Goal: Complete application form: Complete application form

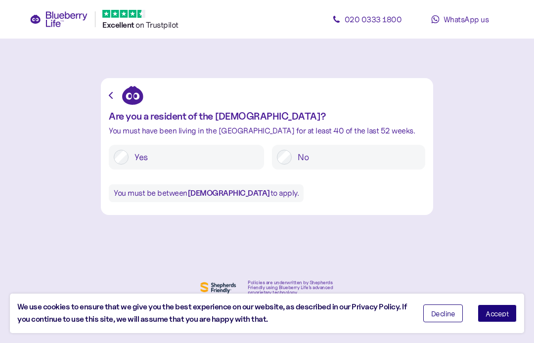
click at [223, 150] on label "Yes" at bounding box center [194, 157] width 131 height 15
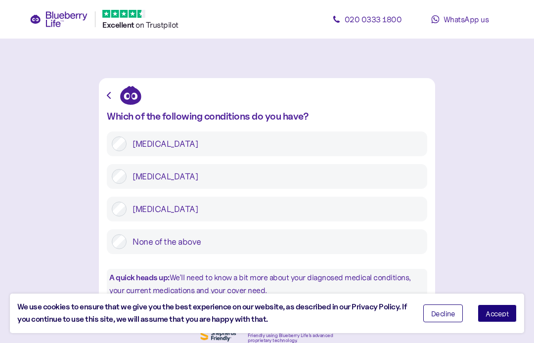
click at [336, 170] on label "[MEDICAL_DATA]" at bounding box center [275, 176] width 296 height 15
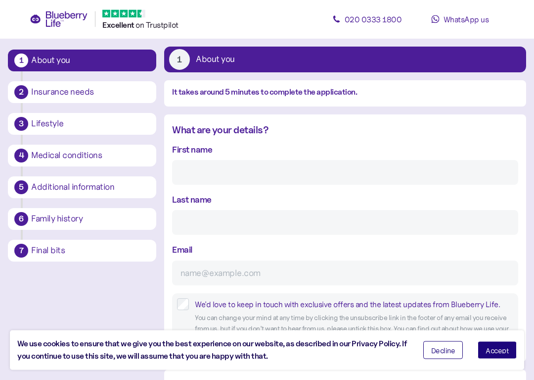
scroll to position [48, 0]
click at [327, 170] on input "First name" at bounding box center [345, 172] width 346 height 25
type input "[PERSON_NAME]"
click at [330, 214] on input "Last name" at bounding box center [345, 222] width 346 height 25
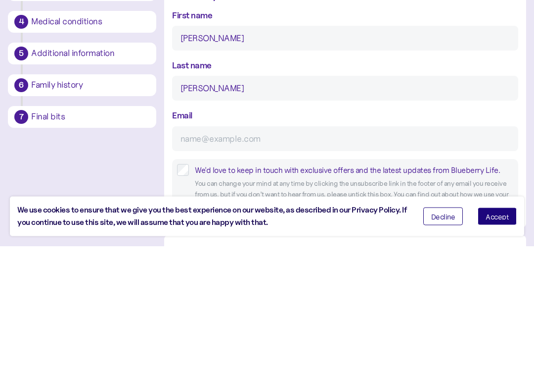
type input "[PERSON_NAME]"
click at [295, 260] on input "Email" at bounding box center [345, 272] width 346 height 25
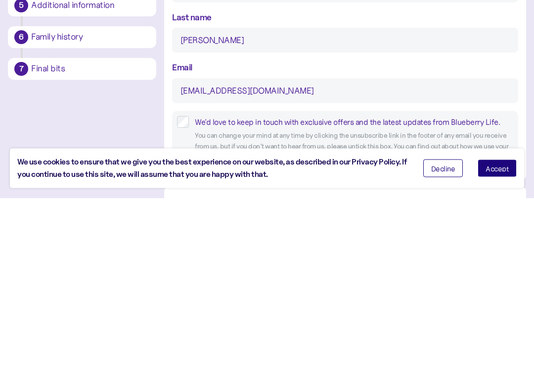
type input "[EMAIL_ADDRESS][DOMAIN_NAME]"
click at [374, 298] on div "We'd love to keep in touch with exclusive offers and the latest updates from Bl…" at bounding box center [354, 304] width 319 height 12
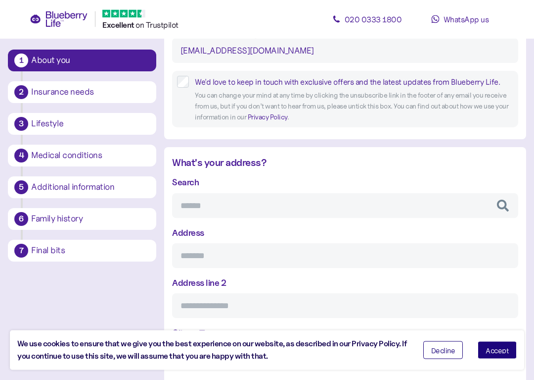
scroll to position [270, 0]
click at [312, 195] on input "Search" at bounding box center [345, 205] width 346 height 25
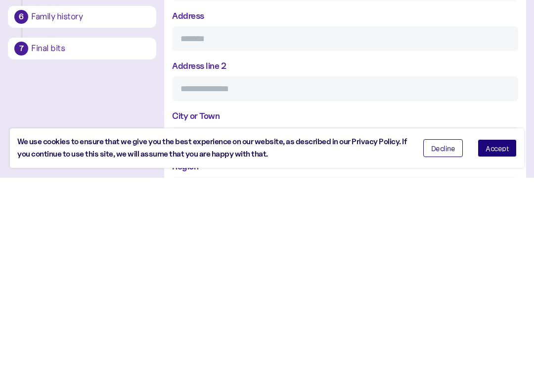
scroll to position [295, 0]
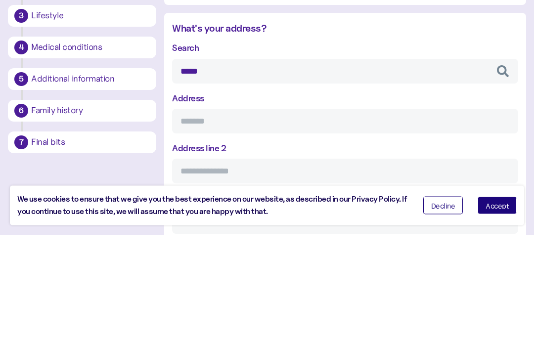
click at [328, 167] on input "*****" at bounding box center [345, 179] width 346 height 25
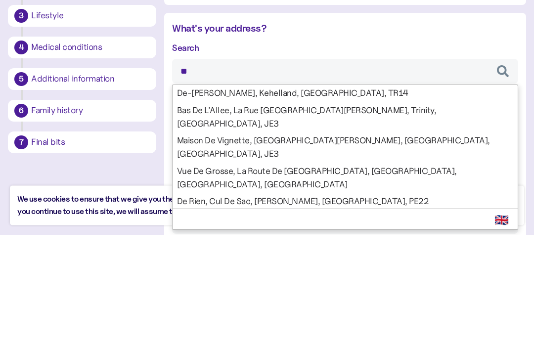
type input "*"
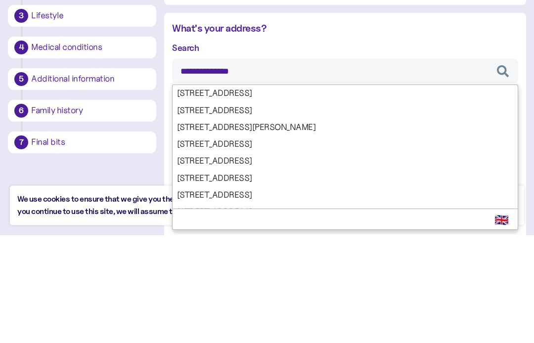
type input "**********"
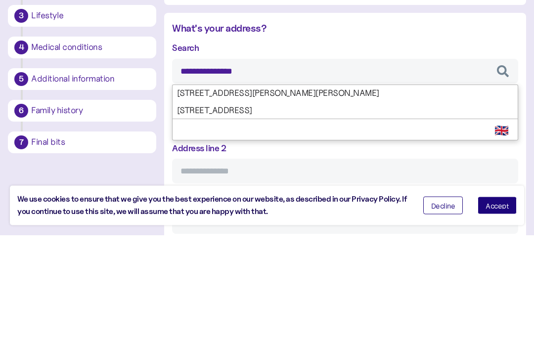
click at [349, 149] on div "**********" at bounding box center [345, 295] width 346 height 293
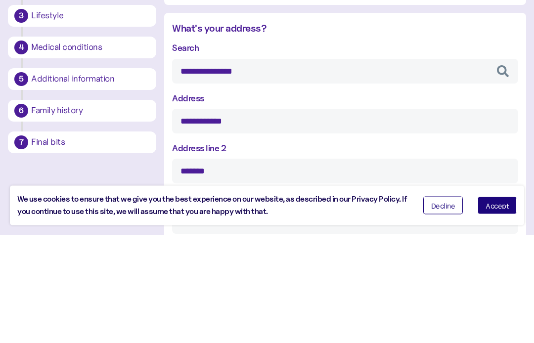
type input "**********"
type input "*******"
type input "**********"
type input "********"
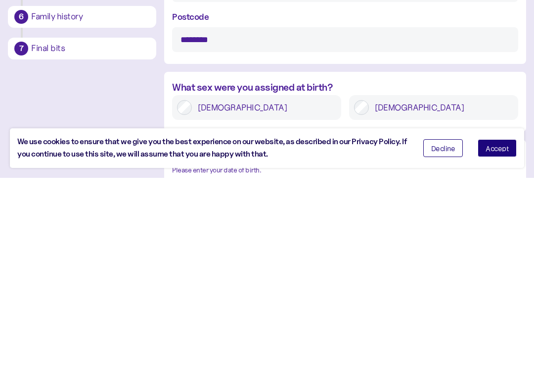
scroll to position [486, 0]
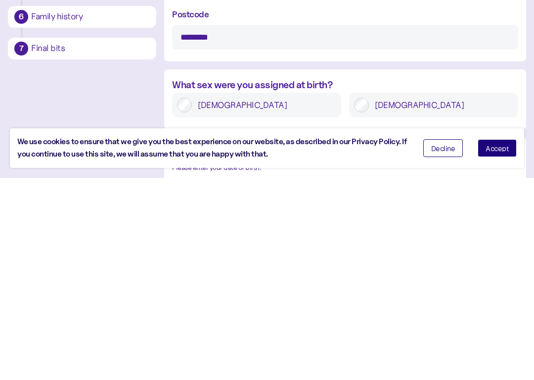
type input "**********"
click at [408, 294] on div "[DEMOGRAPHIC_DATA]" at bounding box center [433, 306] width 169 height 25
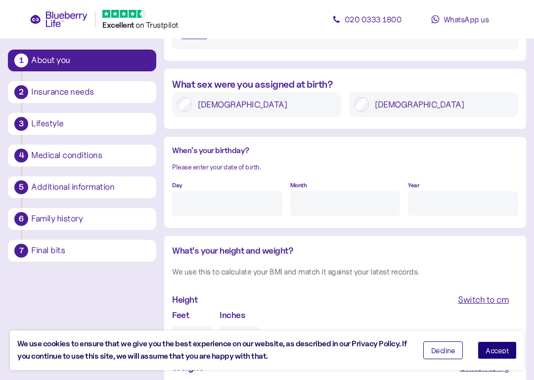
click at [406, 100] on label "[DEMOGRAPHIC_DATA]" at bounding box center [441, 104] width 144 height 15
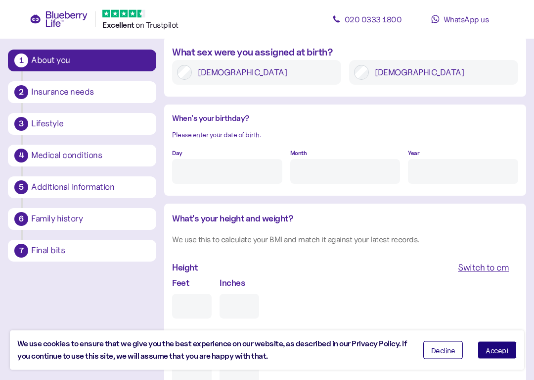
scroll to position [721, 0]
click at [234, 171] on input "Day" at bounding box center [227, 171] width 110 height 25
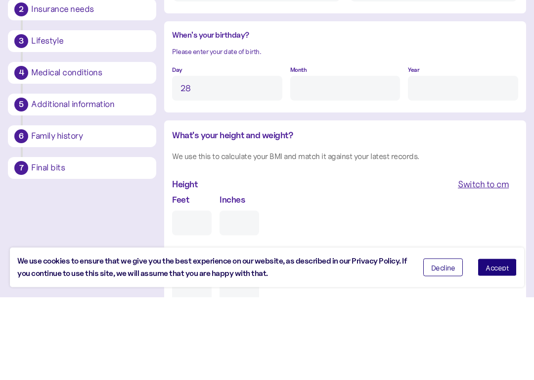
type input "28"
click at [345, 159] on input "Month" at bounding box center [345, 171] width 110 height 25
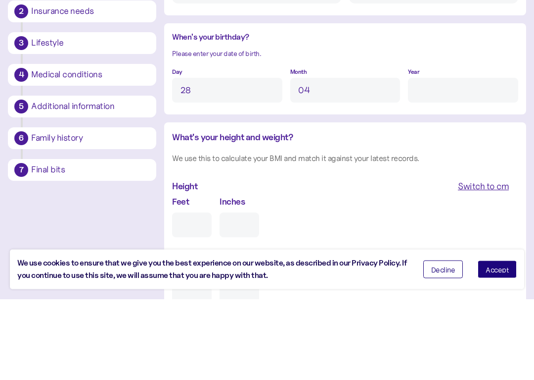
click at [437, 159] on input "Year" at bounding box center [463, 171] width 110 height 25
type input "4"
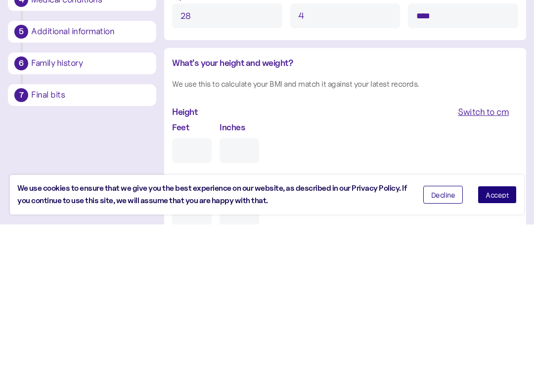
type input "****"
click at [186, 293] on input "Feet" at bounding box center [192, 305] width 40 height 25
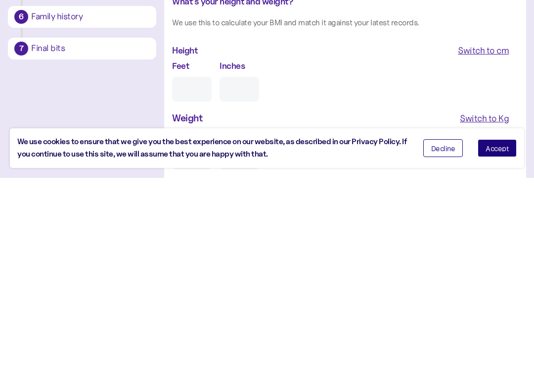
type input "5"
type input "0"
type input "5"
click at [246, 279] on input "0" at bounding box center [240, 291] width 40 height 25
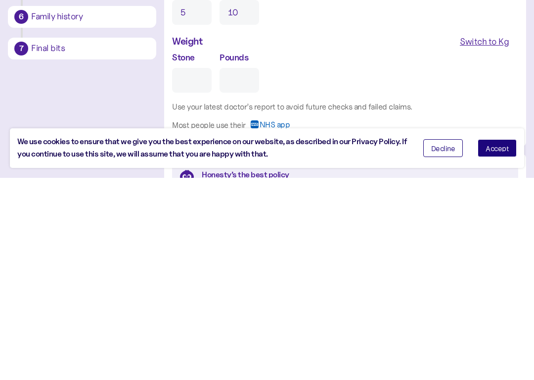
scroll to position [813, 0]
type input "10"
click at [481, 234] on span "Switch to Kg" at bounding box center [484, 242] width 49 height 17
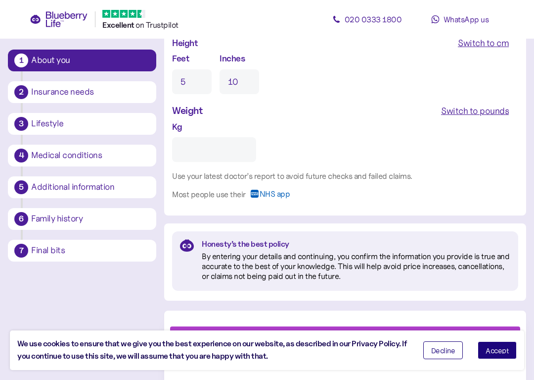
click at [209, 140] on input "Kg" at bounding box center [214, 149] width 84 height 25
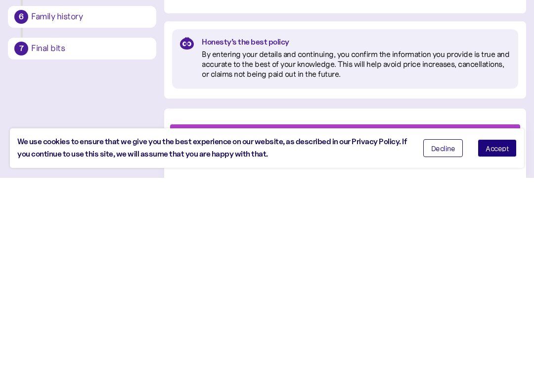
type input "***"
click at [502, 343] on span "Accept" at bounding box center [497, 349] width 23 height 7
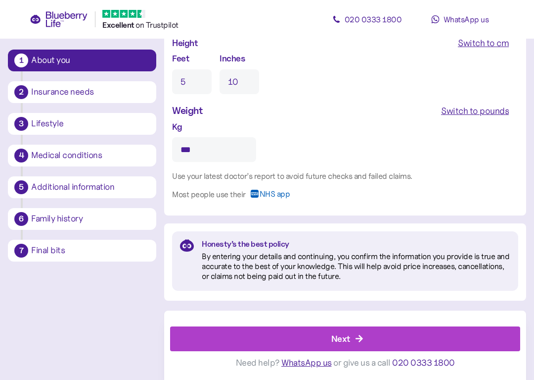
click at [365, 330] on div "Next" at bounding box center [348, 339] width 328 height 24
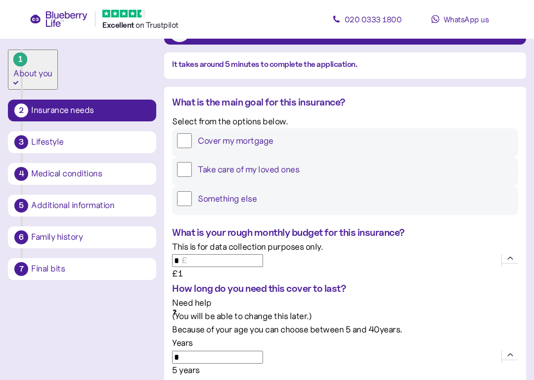
scroll to position [76, 0]
click at [415, 176] on label "Take care of my loved ones" at bounding box center [353, 168] width 322 height 15
click at [306, 205] on label "Something else" at bounding box center [353, 198] width 322 height 15
click at [336, 205] on label "Something else" at bounding box center [353, 198] width 322 height 15
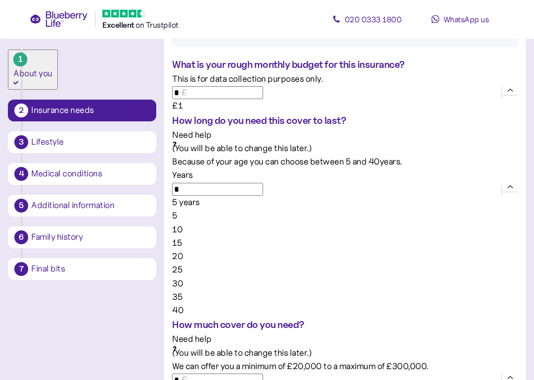
scroll to position [243, 0]
type input "**"
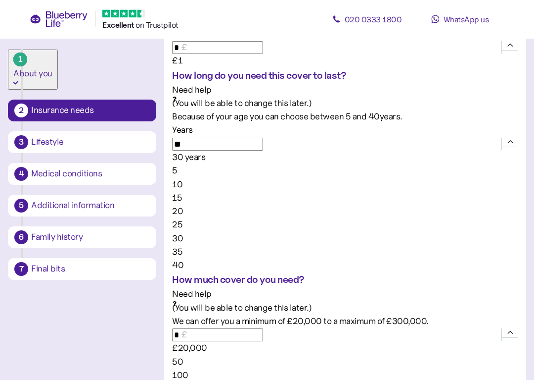
scroll to position [288, 0]
click at [400, 341] on div "£150,000" at bounding box center [345, 347] width 346 height 13
type input "*******"
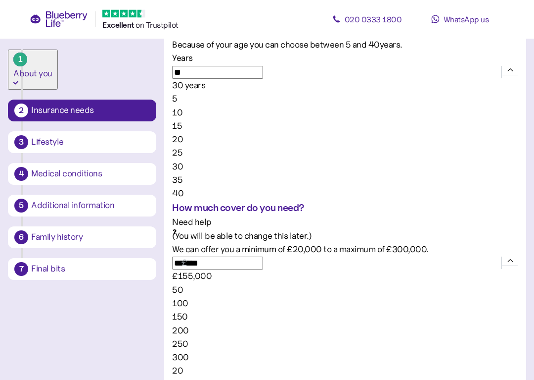
scroll to position [361, 0]
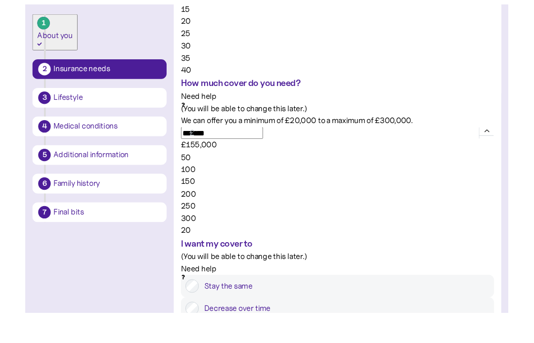
scroll to position [478, 0]
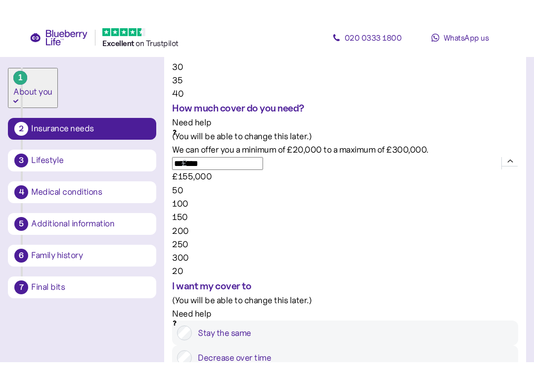
scroll to position [441, 0]
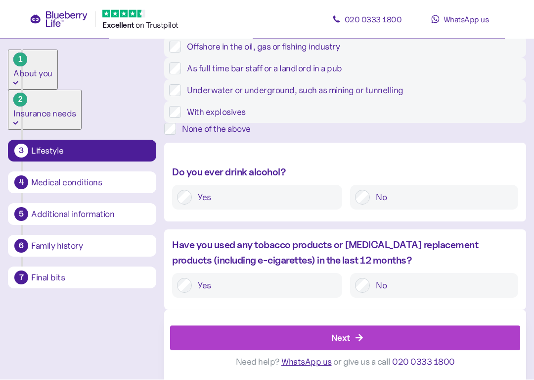
scroll to position [275, 0]
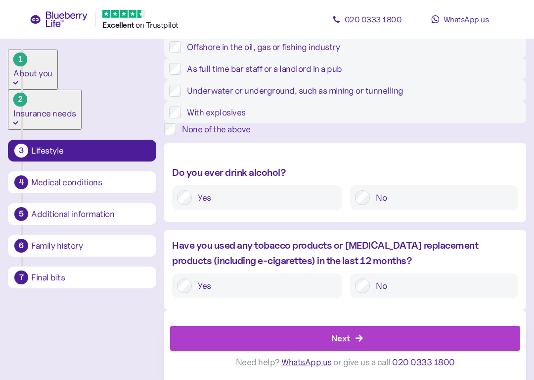
click at [397, 135] on div "None of the above" at bounding box center [354, 129] width 344 height 12
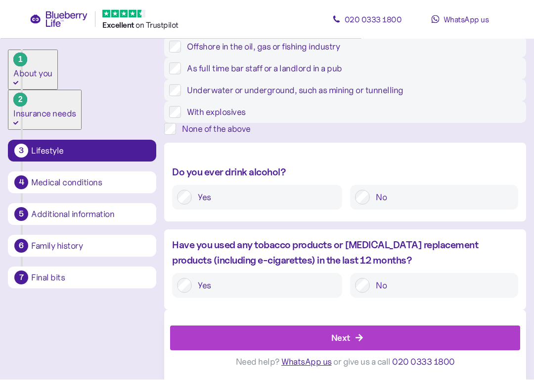
scroll to position [338, 0]
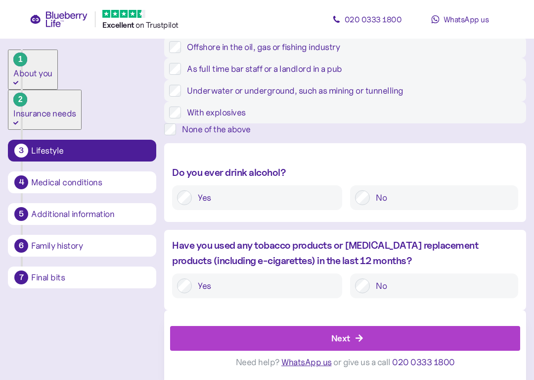
click at [302, 205] on label "Yes" at bounding box center [264, 197] width 145 height 15
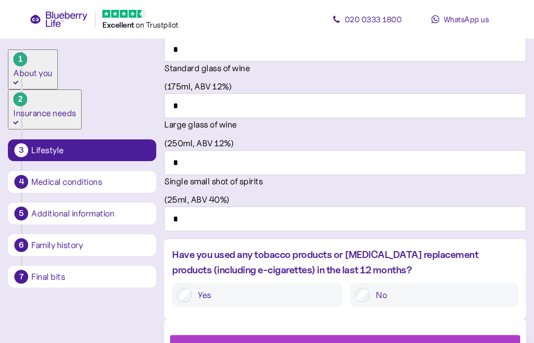
scroll to position [779, 0]
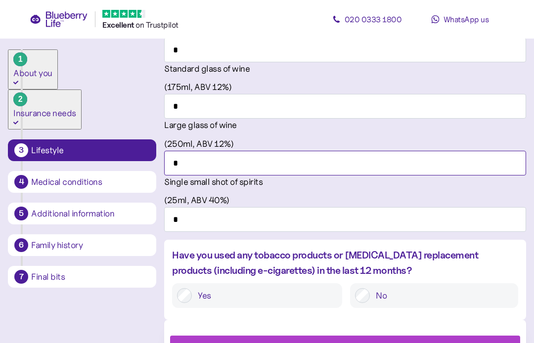
click at [492, 176] on input "*" at bounding box center [345, 163] width 362 height 25
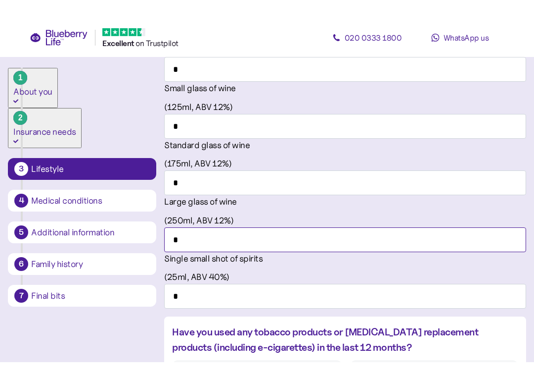
scroll to position [721, 0]
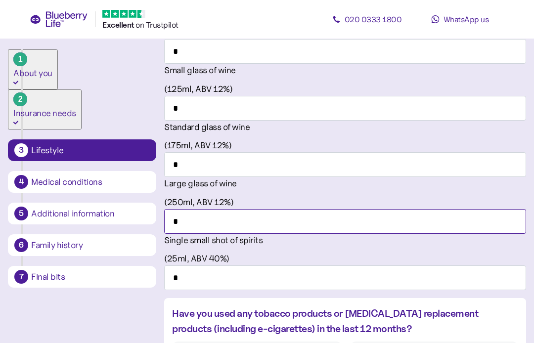
type input "*"
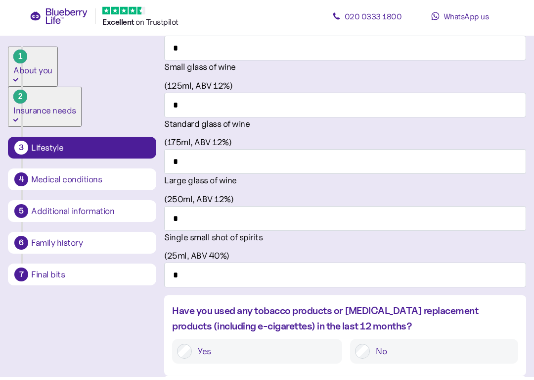
type input "*"
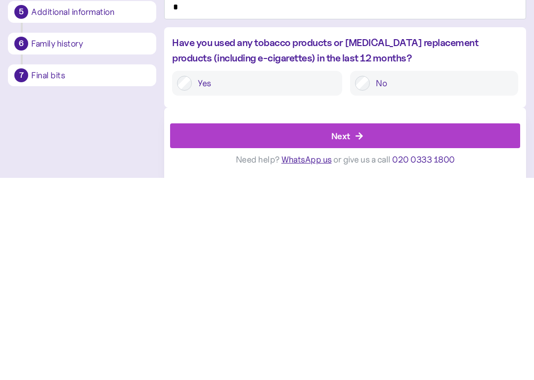
scroll to position [845, 0]
type input "*"
click at [430, 278] on label "No" at bounding box center [441, 285] width 143 height 15
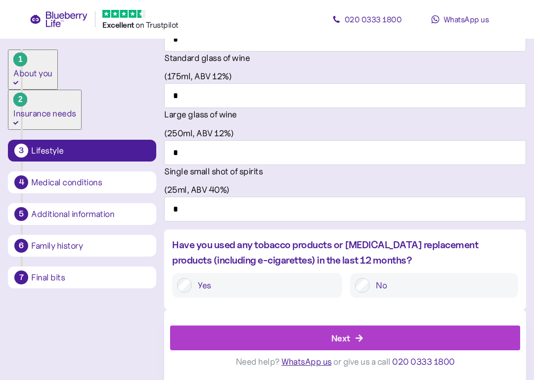
click at [374, 338] on div "Next" at bounding box center [348, 338] width 328 height 24
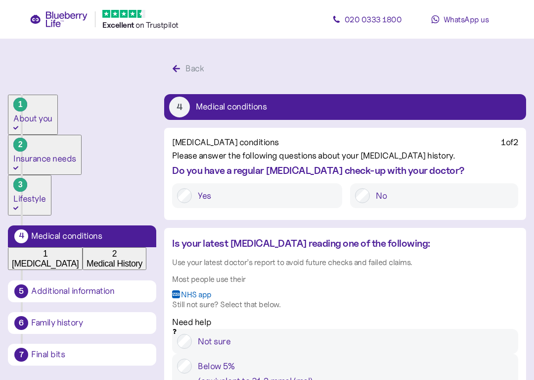
click at [191, 208] on div "Yes" at bounding box center [257, 195] width 170 height 25
click at [202, 203] on label "Yes" at bounding box center [264, 195] width 145 height 15
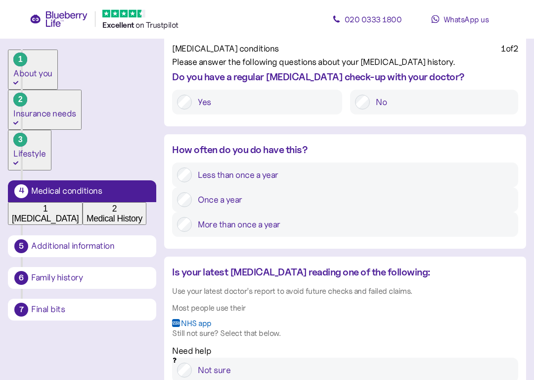
scroll to position [95, 0]
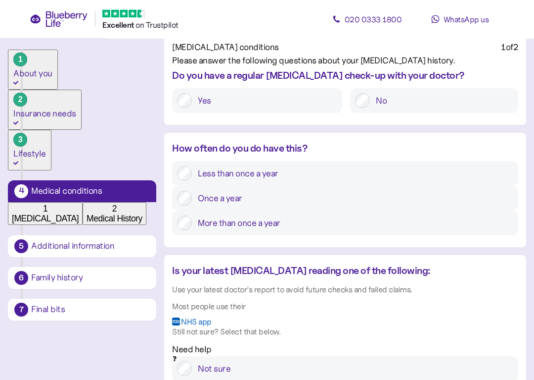
click at [368, 231] on label "More than once a year" at bounding box center [353, 223] width 322 height 15
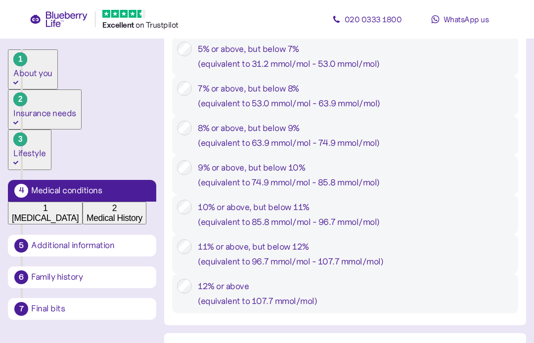
scroll to position [466, 0]
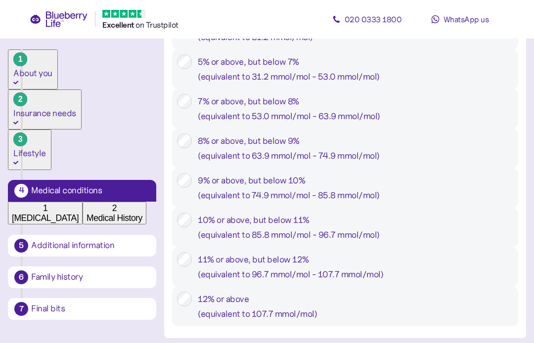
click at [304, 163] on div "8% or above, but below 9% ( equivalent to 63.9 mmol/mol - 74.9 mmol/mol )" at bounding box center [356, 149] width 316 height 30
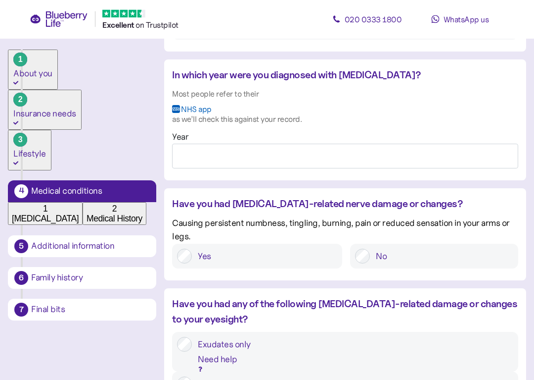
scroll to position [753, 0]
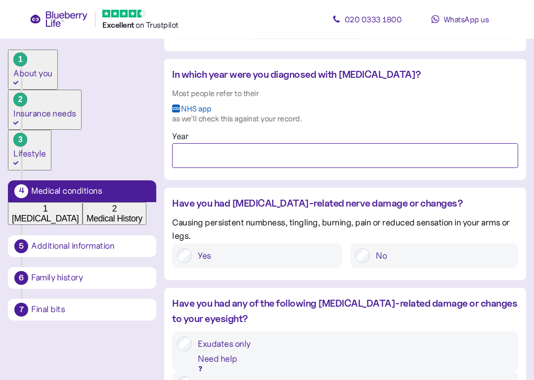
click at [383, 168] on input "Year" at bounding box center [345, 155] width 346 height 25
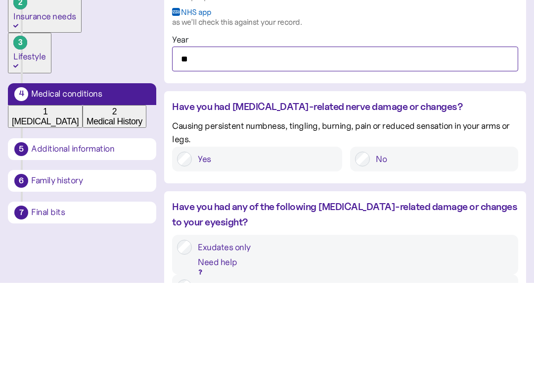
type input "*"
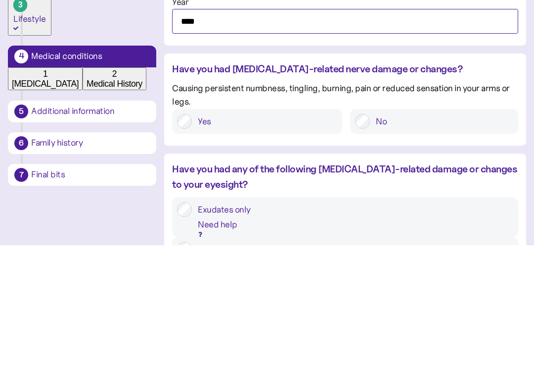
type input "****"
click at [406, 248] on label "No" at bounding box center [441, 255] width 143 height 15
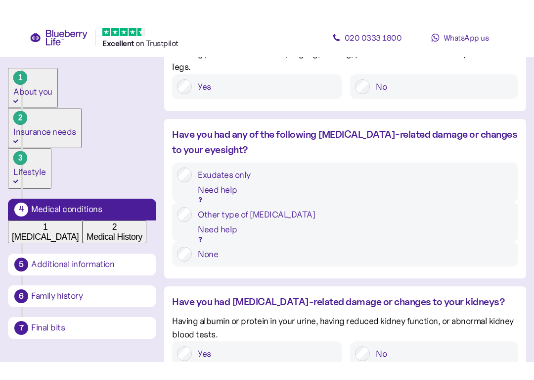
scroll to position [941, 0]
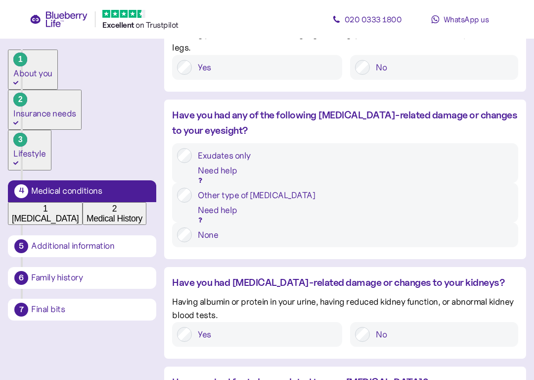
click at [346, 200] on div "Other type of [MEDICAL_DATA]" at bounding box center [356, 195] width 316 height 15
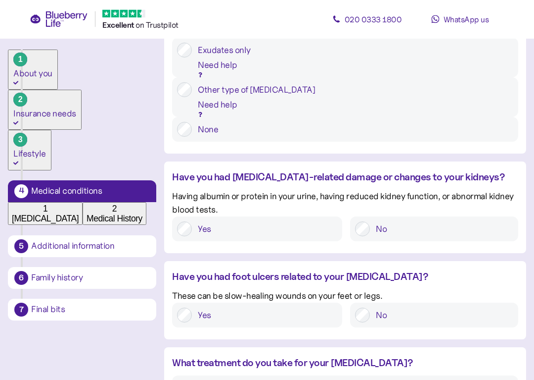
click at [426, 234] on label "No" at bounding box center [441, 229] width 143 height 15
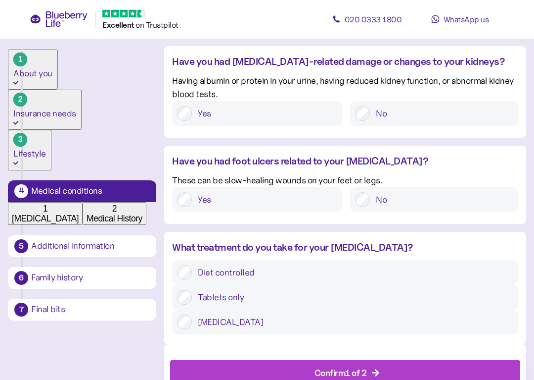
scroll to position [1162, 0]
click at [288, 205] on label "Yes" at bounding box center [264, 199] width 145 height 15
click at [461, 314] on label "[MEDICAL_DATA]" at bounding box center [353, 321] width 322 height 15
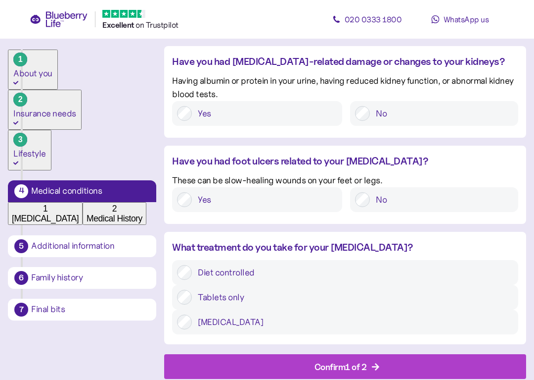
click at [382, 343] on div "Confirm 1 of 2" at bounding box center [348, 366] width 340 height 24
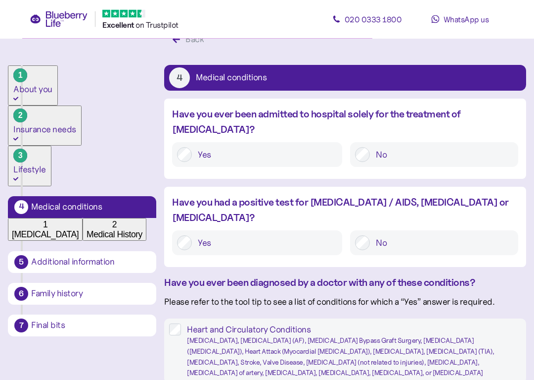
scroll to position [29, 0]
click at [414, 147] on label "No" at bounding box center [441, 154] width 143 height 15
click at [423, 235] on label "No" at bounding box center [441, 242] width 143 height 15
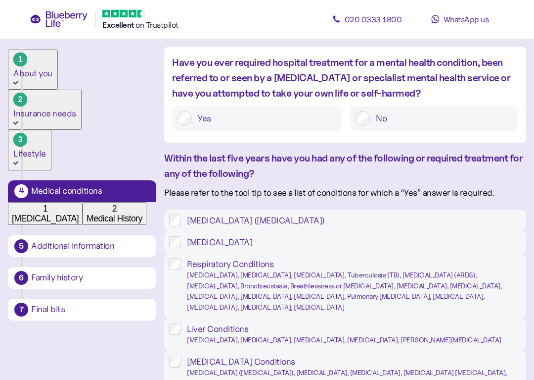
scroll to position [525, 0]
click at [429, 141] on div "Have you ever required hospital treatment for a mental health condition, been r…" at bounding box center [345, 98] width 362 height 86
click at [396, 126] on label "No" at bounding box center [441, 118] width 143 height 15
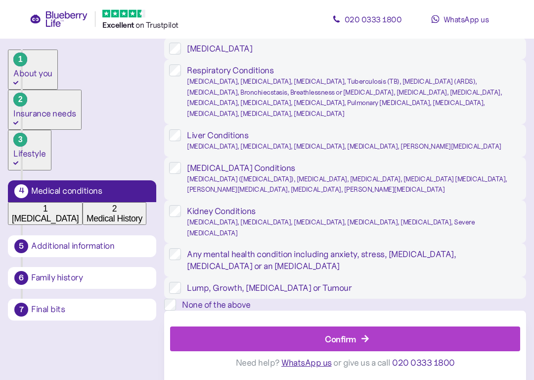
scroll to position [719, 0]
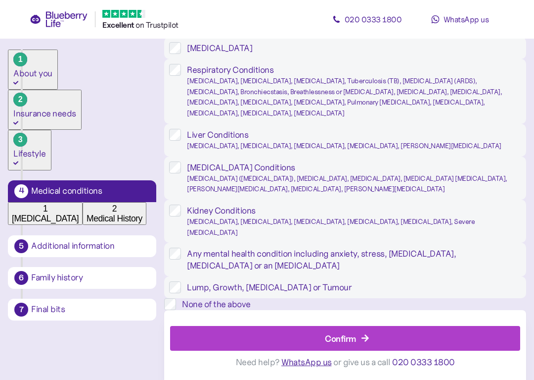
click at [412, 119] on div "[MEDICAL_DATA], [MEDICAL_DATA], [MEDICAL_DATA], Tuberculosis (TB), [MEDICAL_DAT…" at bounding box center [354, 97] width 334 height 43
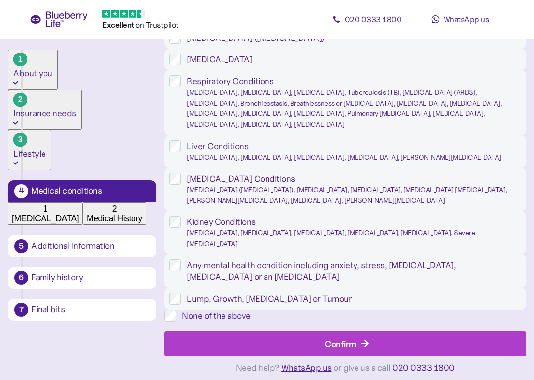
click at [402, 342] on div "Confirm" at bounding box center [348, 344] width 340 height 24
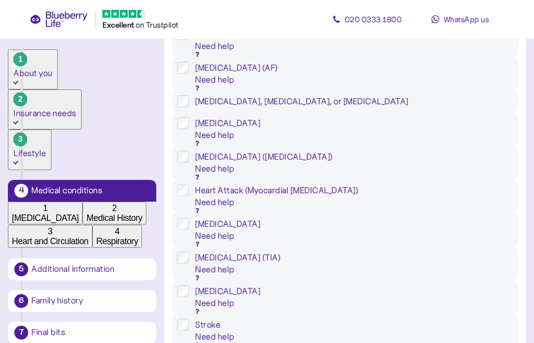
scroll to position [179, 0]
click at [426, 57] on div "[MEDICAL_DATA] Need help [MEDICAL_DATA] caused by reduced blood flow to the hea…" at bounding box center [345, 41] width 346 height 34
click at [389, 41] on div "[MEDICAL_DATA]" at bounding box center [354, 35] width 319 height 12
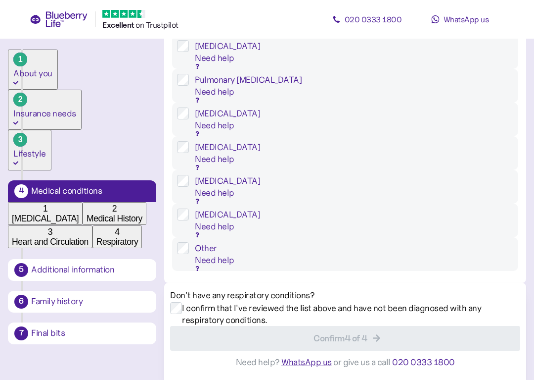
scroll to position [617, 0]
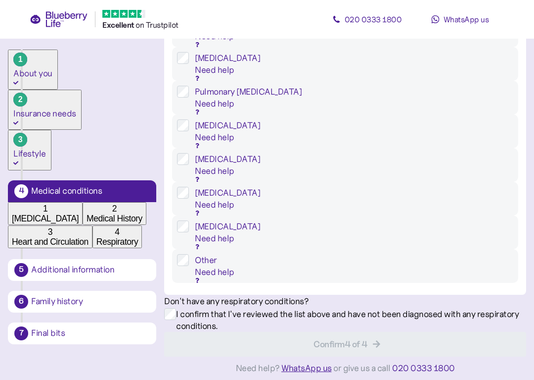
click at [198, 308] on label "I confirm that I've reviewed the list above and have not been diagnosed with an…" at bounding box center [351, 320] width 350 height 24
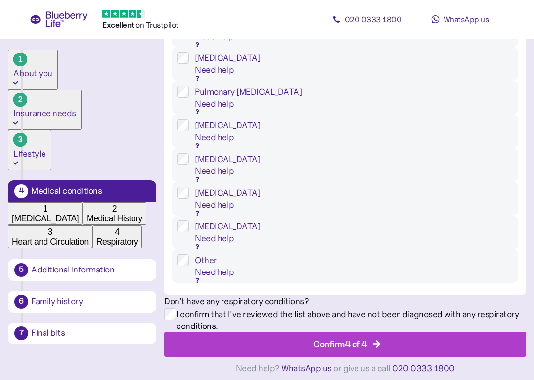
click at [393, 332] on div "Confirm 4 of 4" at bounding box center [348, 344] width 340 height 24
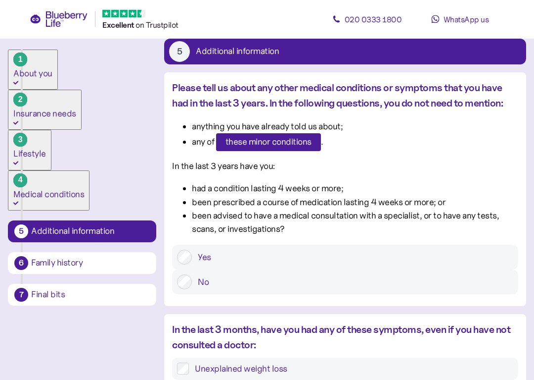
scroll to position [55, 0]
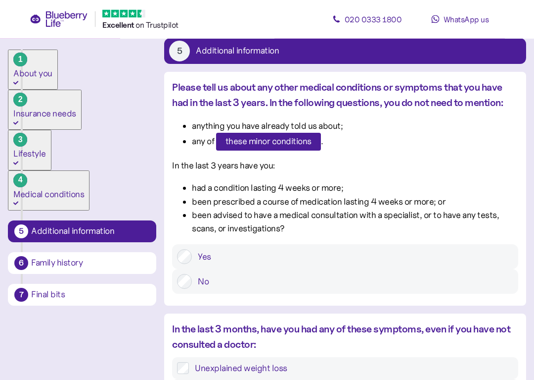
click at [437, 275] on label "No" at bounding box center [353, 281] width 322 height 15
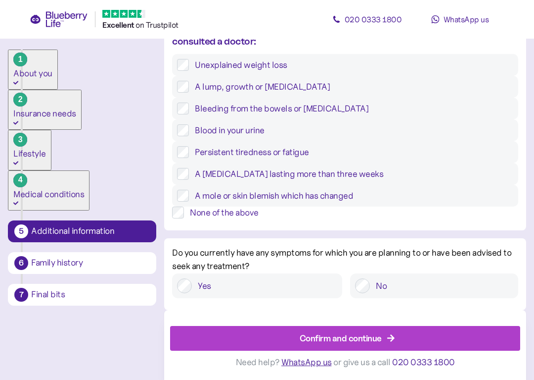
scroll to position [377, 0]
click at [431, 218] on div "None of the above" at bounding box center [354, 212] width 329 height 12
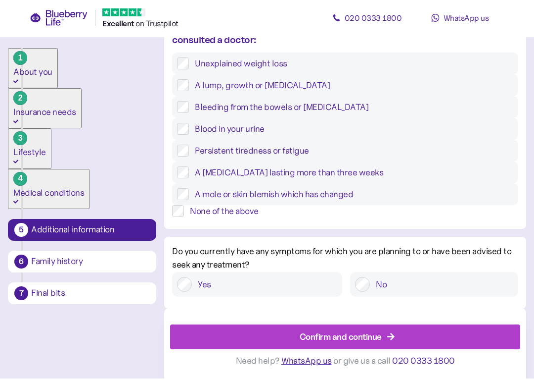
scroll to position [434, 0]
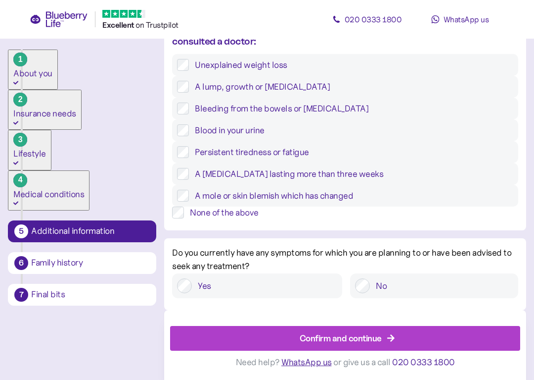
click at [440, 288] on label "No" at bounding box center [441, 285] width 143 height 15
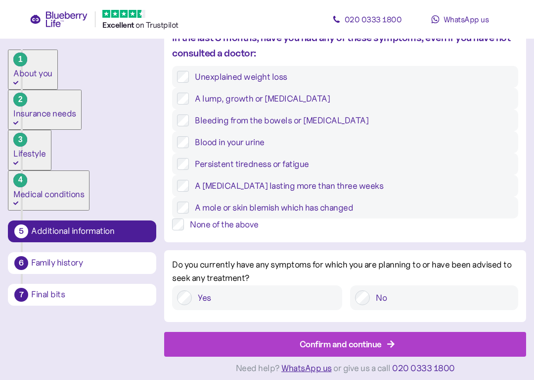
click at [416, 336] on div "Confirm and continue" at bounding box center [348, 344] width 340 height 24
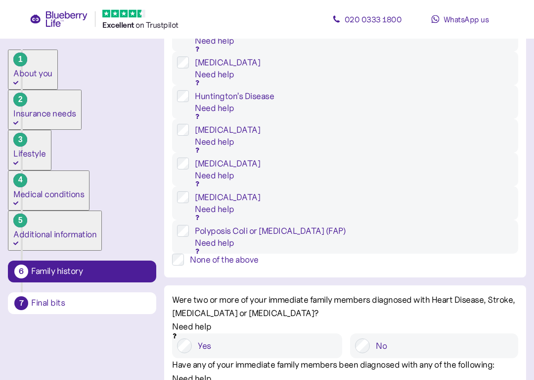
scroll to position [160, 0]
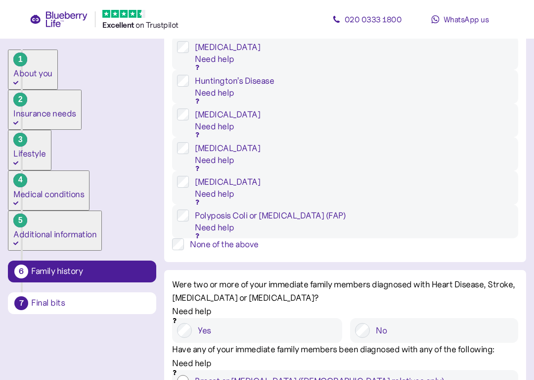
click at [391, 238] on div "None of the above" at bounding box center [354, 244] width 329 height 12
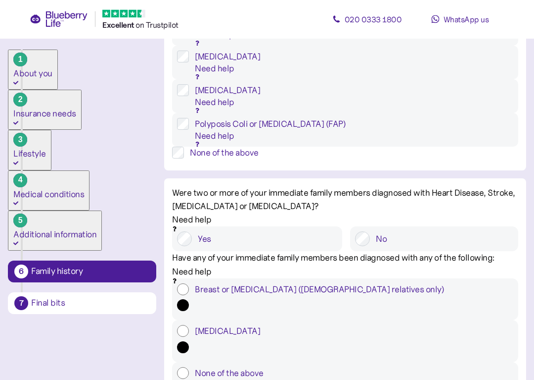
scroll to position [252, 0]
click at [438, 231] on label "No" at bounding box center [441, 238] width 143 height 15
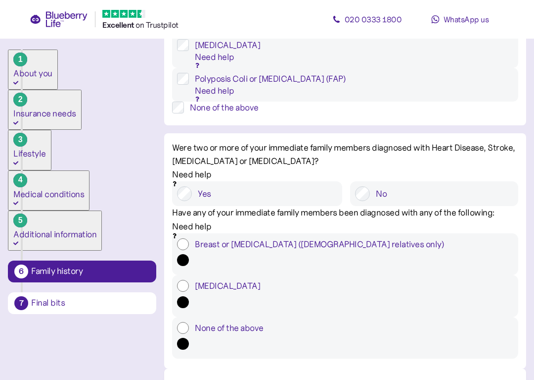
scroll to position [298, 0]
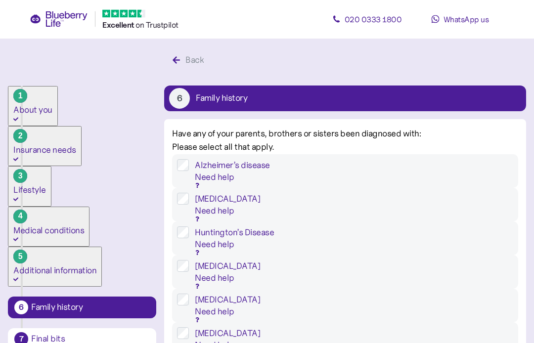
scroll to position [0, 0]
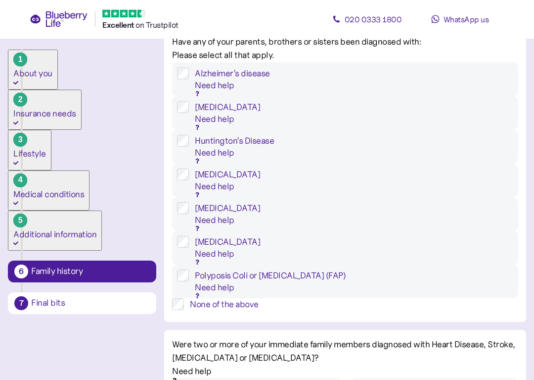
click at [424, 298] on div "None of the above" at bounding box center [354, 304] width 329 height 12
click at [415, 298] on div "None of the above" at bounding box center [345, 304] width 346 height 12
click at [254, 298] on div "None of the above" at bounding box center [354, 304] width 329 height 12
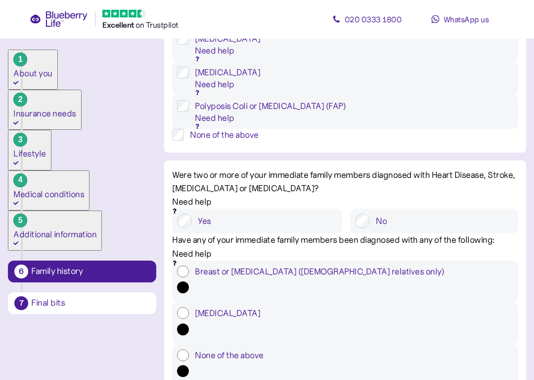
scroll to position [271, 0]
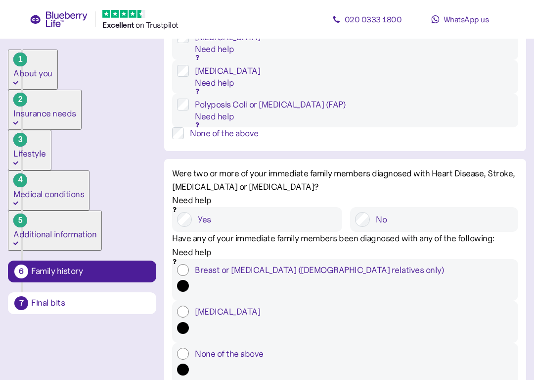
click at [428, 212] on label "No" at bounding box center [441, 219] width 143 height 15
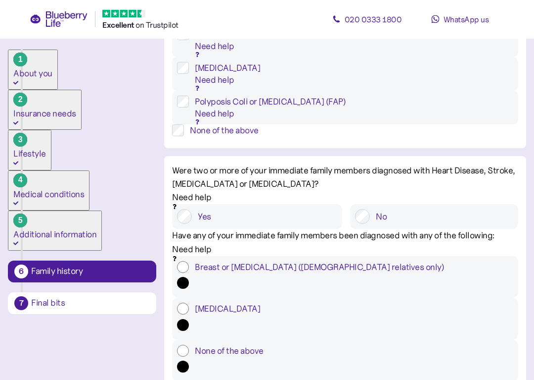
scroll to position [298, 0]
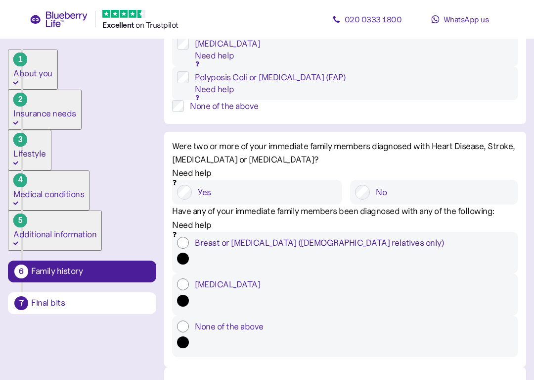
click at [297, 315] on div "None of the above" at bounding box center [345, 336] width 346 height 42
click at [227, 320] on label "None of the above" at bounding box center [351, 326] width 325 height 12
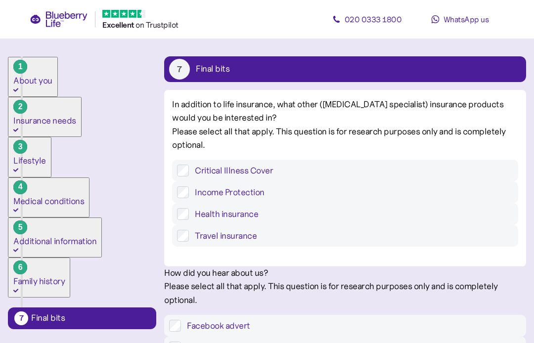
scroll to position [31, 0]
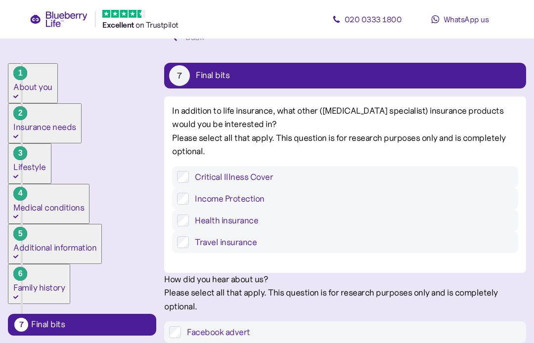
click at [433, 253] on div "Travel insurance" at bounding box center [345, 243] width 346 height 22
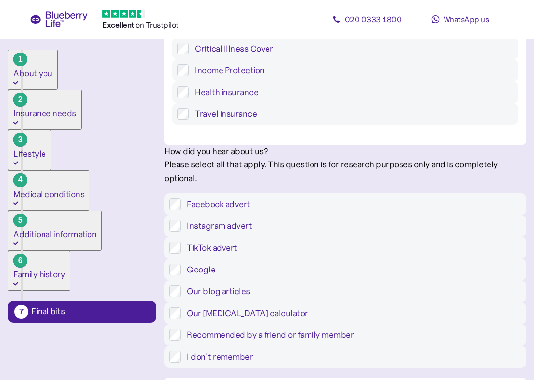
scroll to position [170, 0]
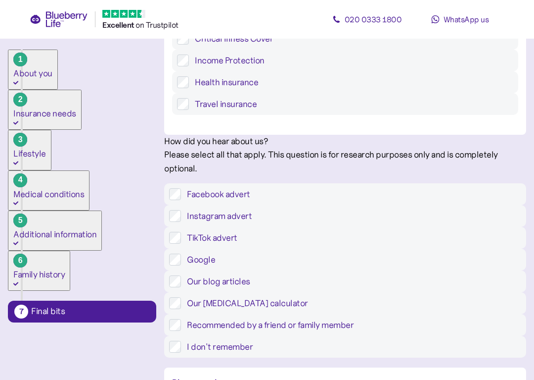
click at [394, 200] on label "Facebook advert" at bounding box center [351, 194] width 340 height 12
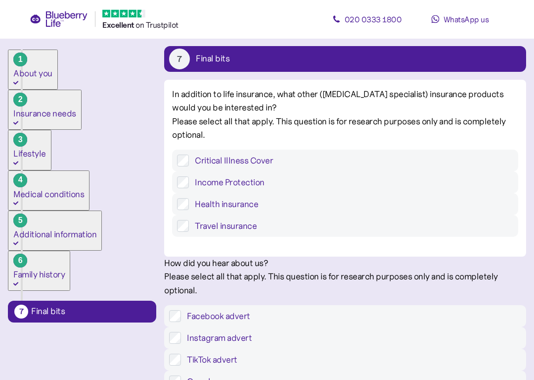
scroll to position [48, 0]
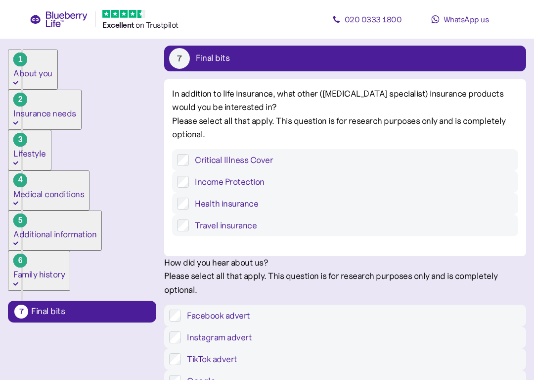
click at [342, 231] on label "Travel insurance" at bounding box center [351, 225] width 325 height 12
click at [238, 209] on label "Health insurance" at bounding box center [351, 203] width 325 height 12
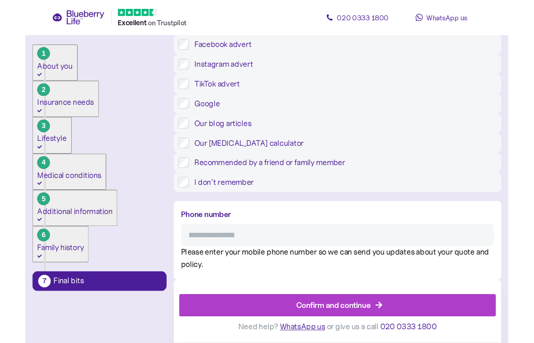
scroll to position [412, 0]
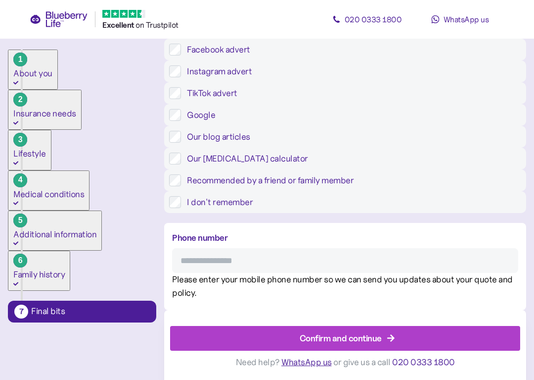
click at [327, 255] on input "Phone number" at bounding box center [345, 260] width 346 height 25
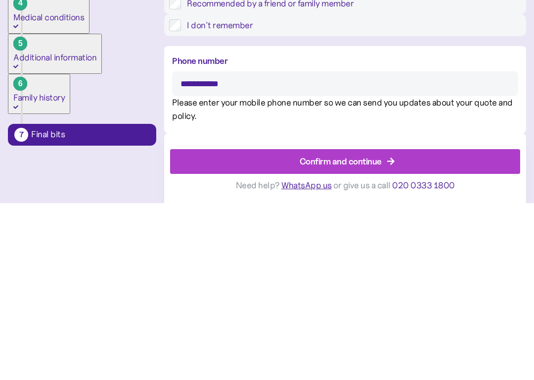
type input "**********"
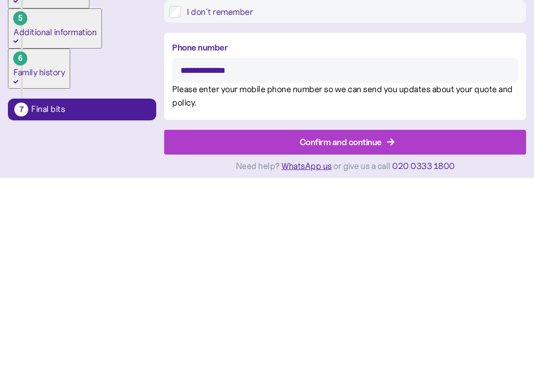
click at [394, 340] on icon "button" at bounding box center [390, 343] width 7 height 7
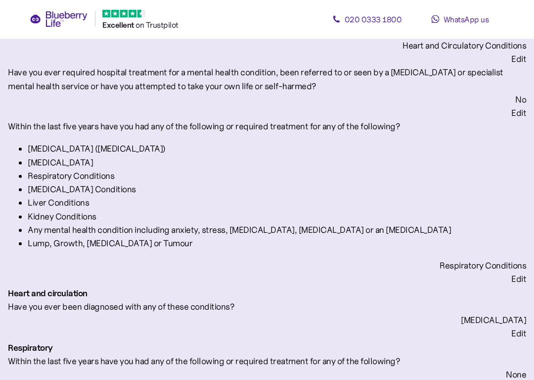
scroll to position [1821, 0]
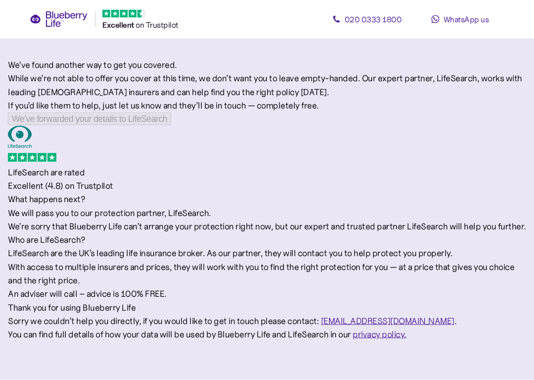
scroll to position [49, 0]
click at [289, 126] on div "We’ve forwarded your details to LifeSearch" at bounding box center [267, 118] width 519 height 13
click at [293, 126] on div "We’ve forwarded your details to LifeSearch" at bounding box center [267, 118] width 519 height 13
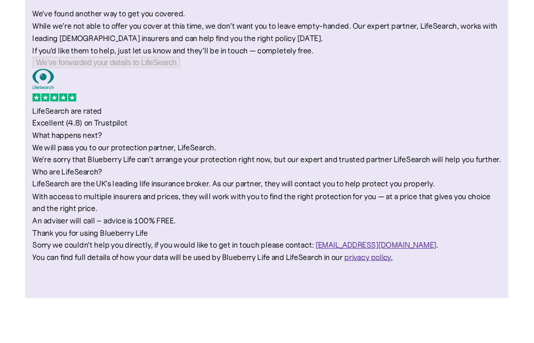
scroll to position [0, 0]
